Goal: Information Seeking & Learning: Learn about a topic

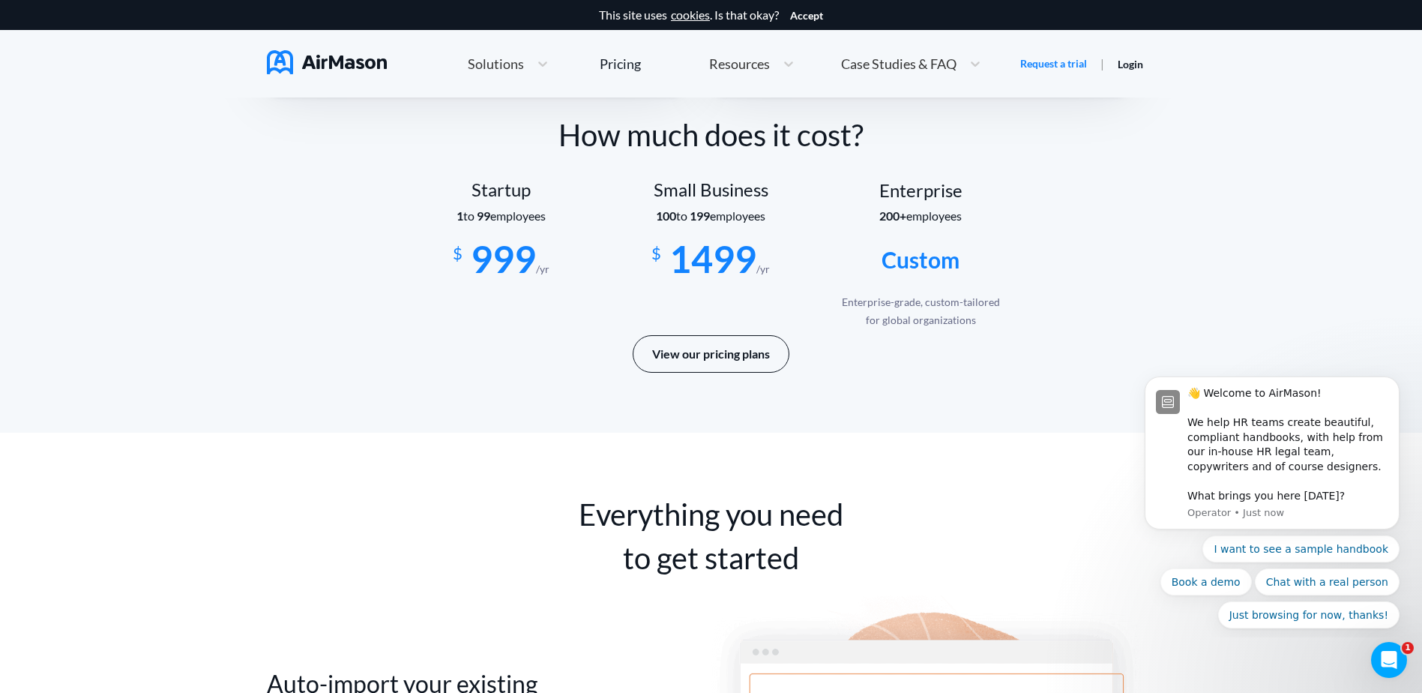
scroll to position [2474, 0]
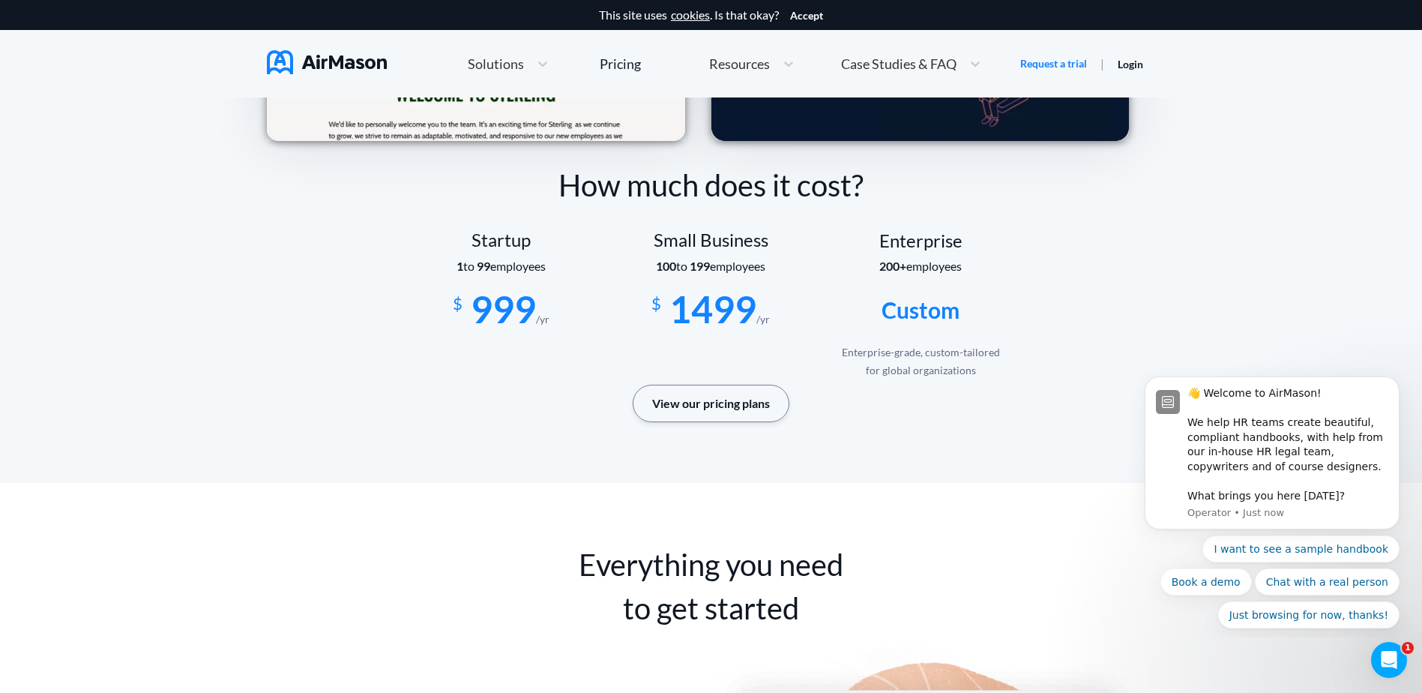
click at [710, 408] on button "View our pricing plans" at bounding box center [711, 403] width 157 height 37
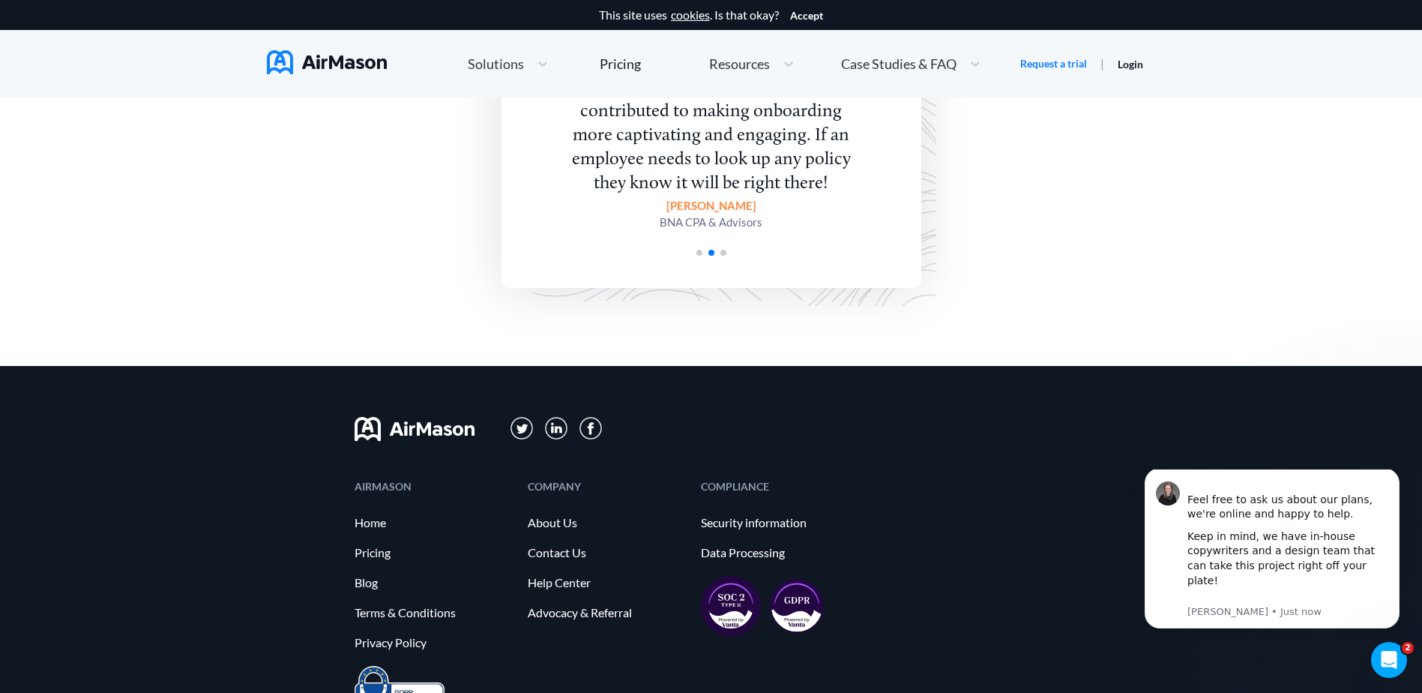
scroll to position [2861, 0]
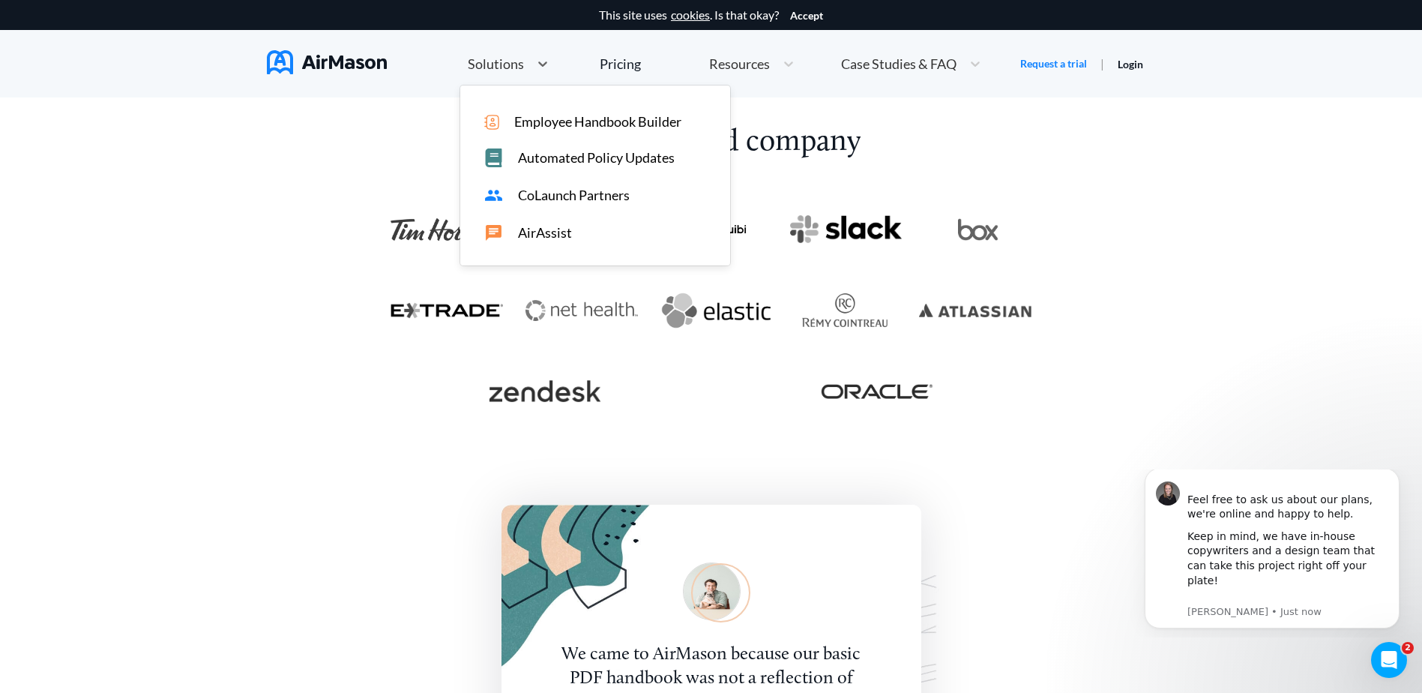
click at [526, 57] on div "Solutions" at bounding box center [494, 64] width 69 height 19
click at [535, 235] on span "AirAssist" at bounding box center [545, 233] width 54 height 16
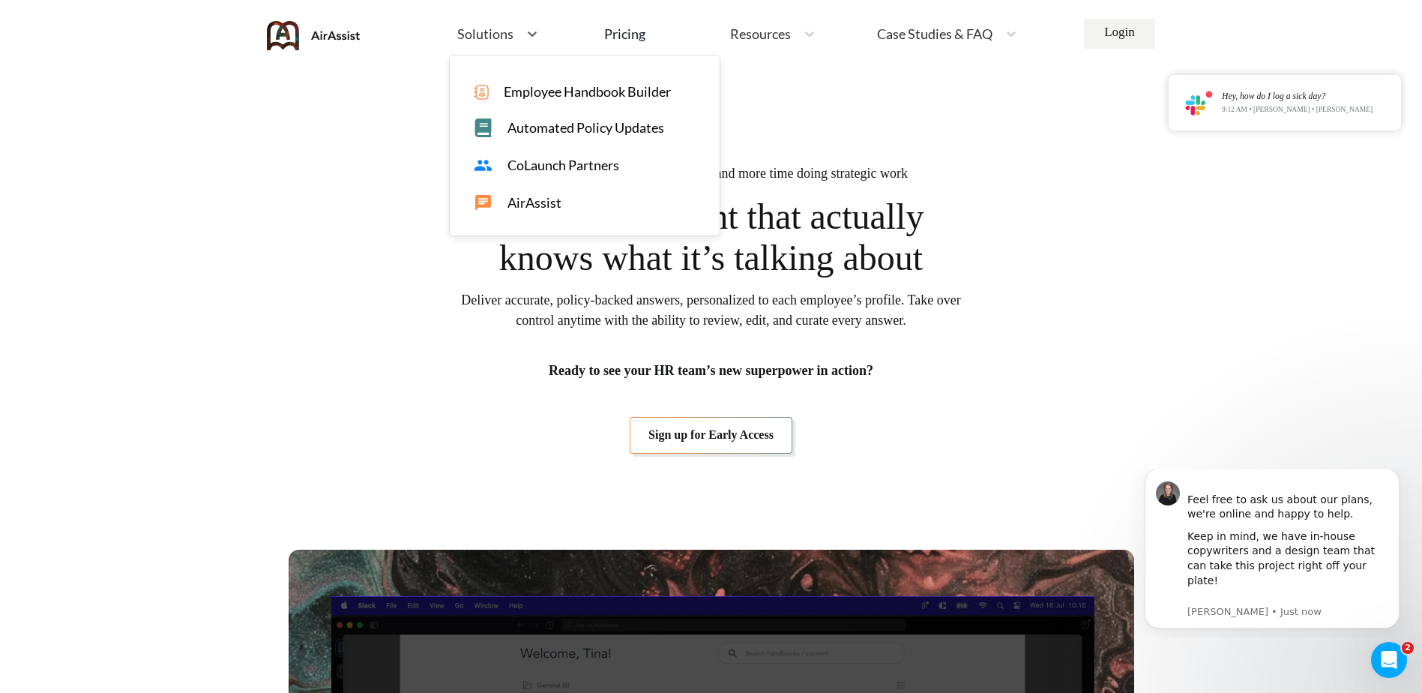
click at [459, 37] on span "Solutions" at bounding box center [485, 33] width 56 height 13
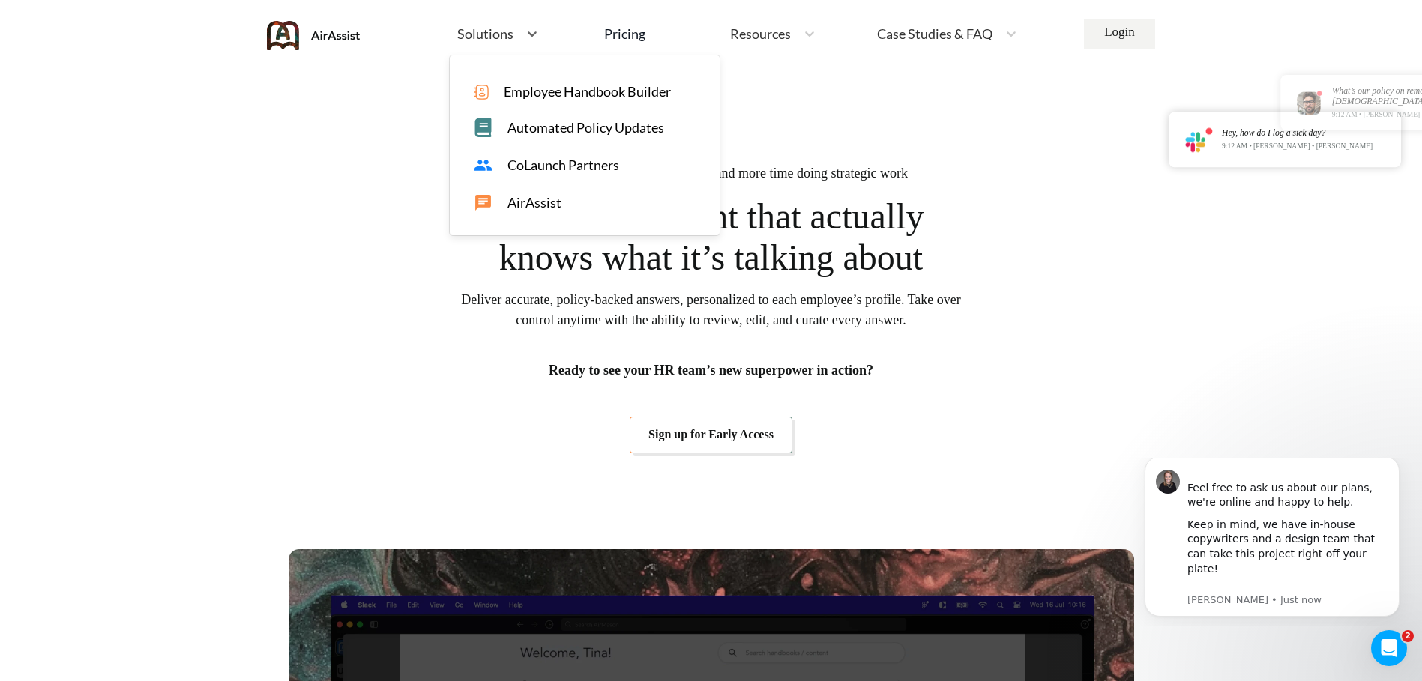
click at [516, 161] on span "CoLaunch Partners" at bounding box center [564, 165] width 112 height 16
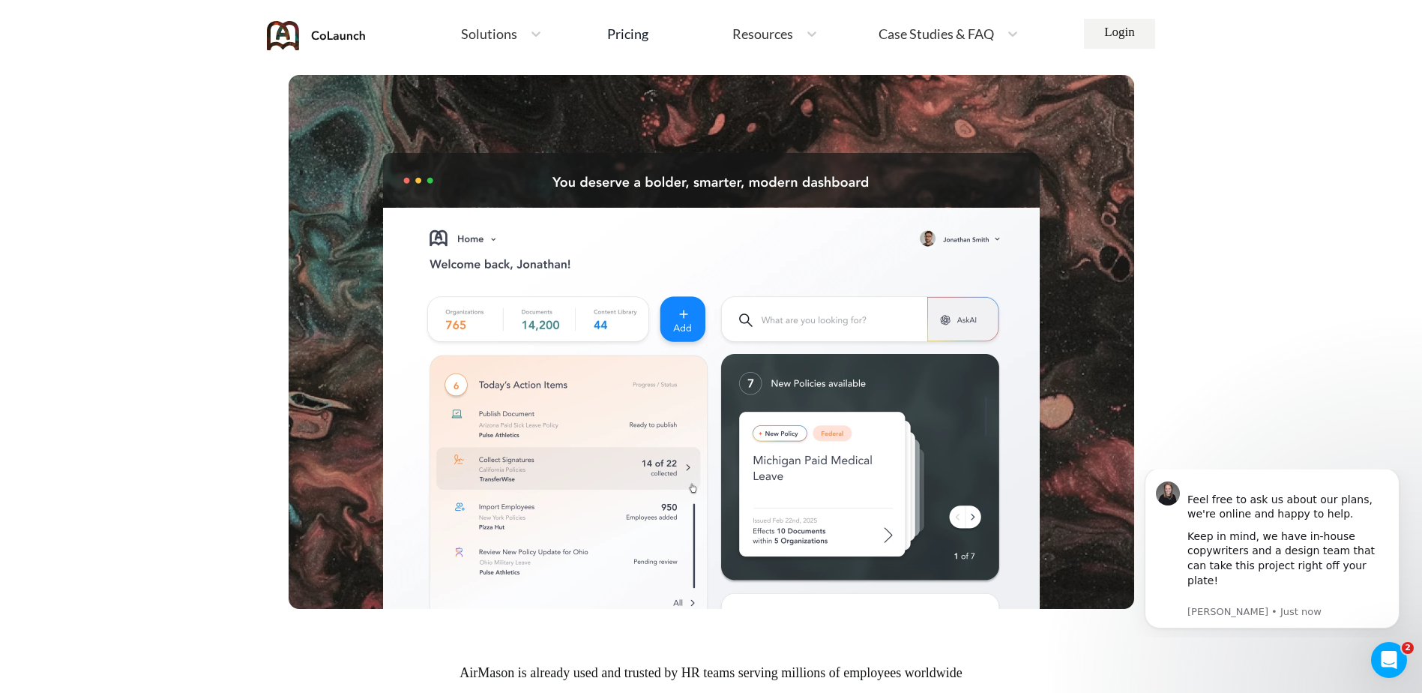
scroll to position [225, 0]
